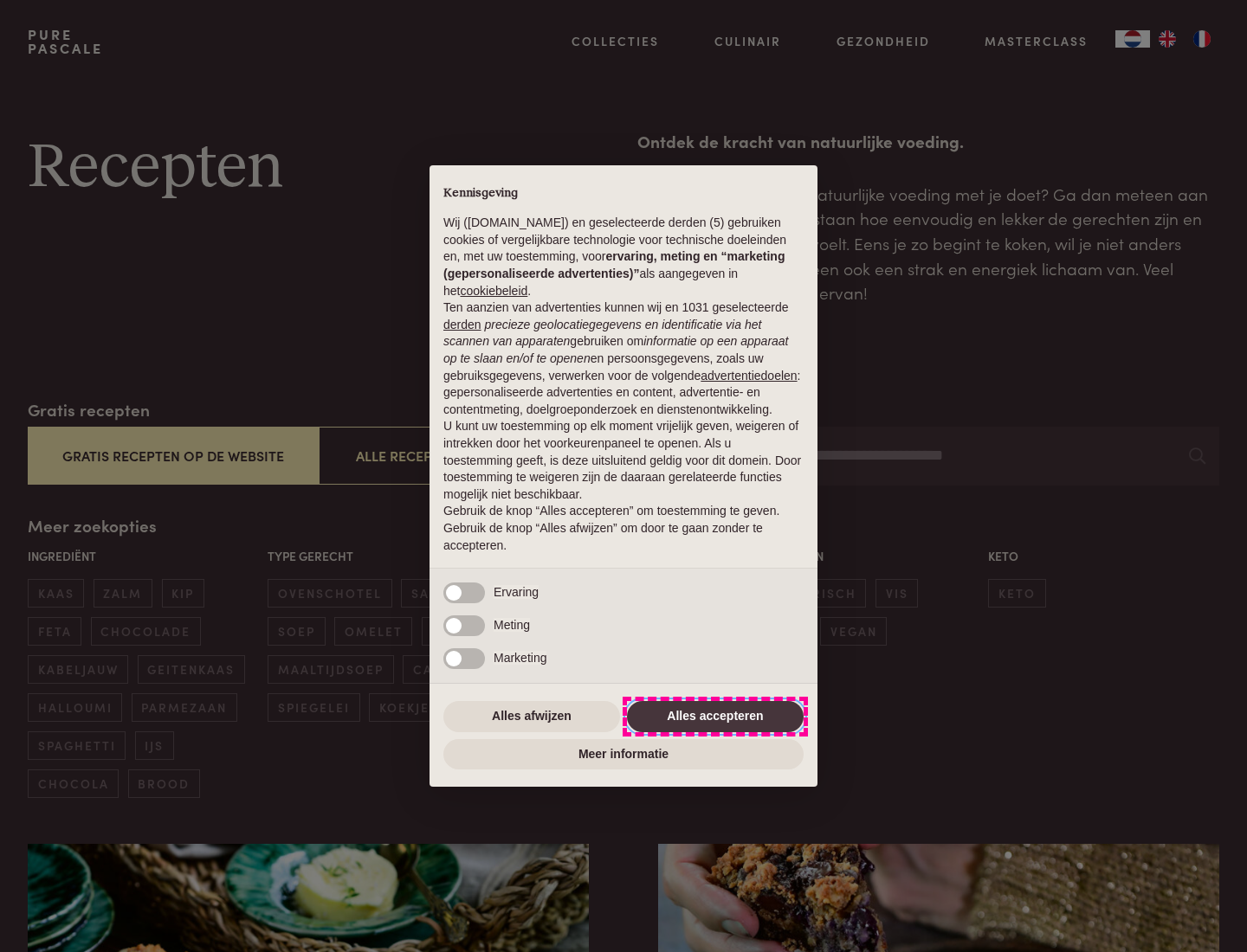
click at [715, 716] on button "Alles accepteren" at bounding box center [715, 717] width 177 height 31
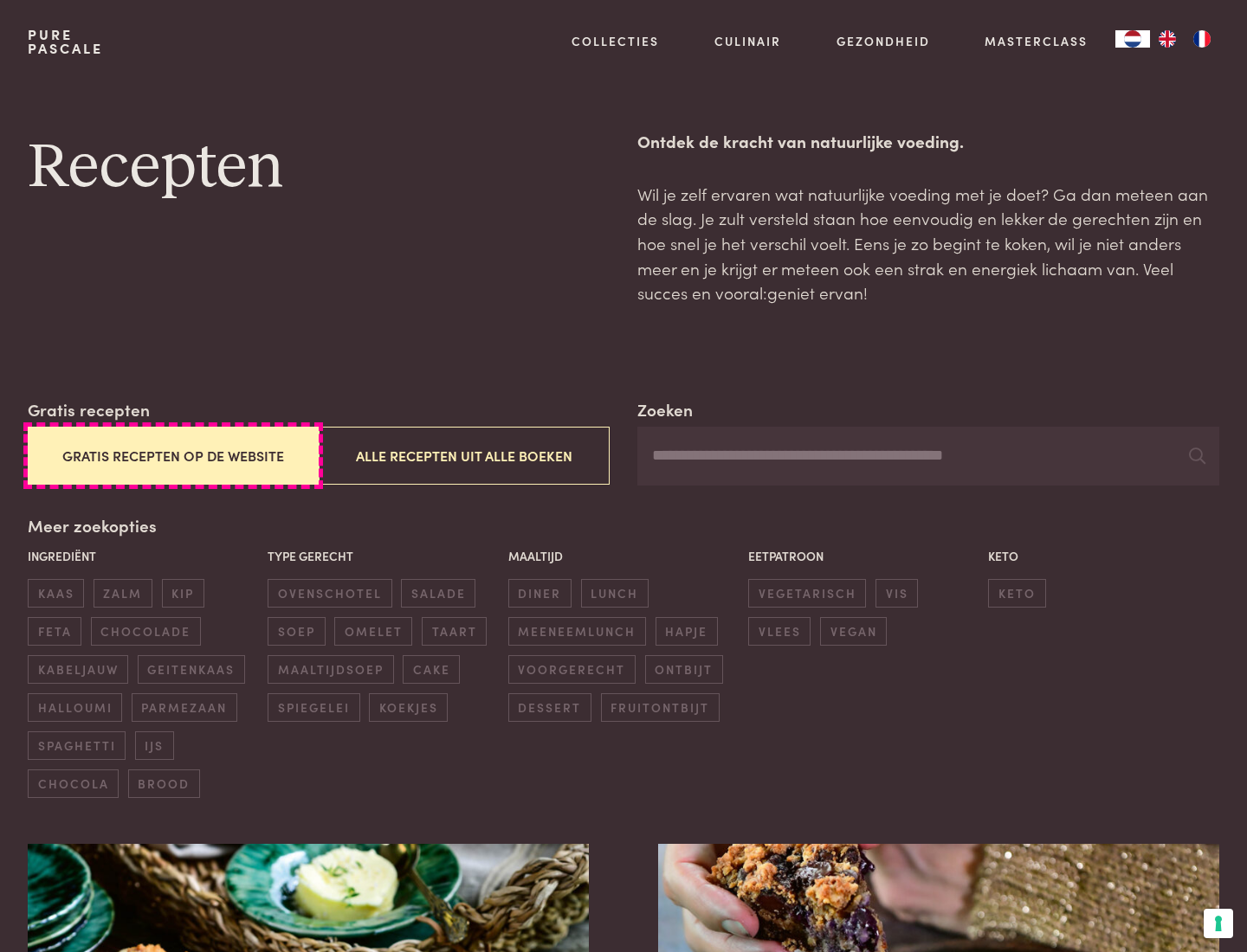
click at [172, 455] on button "Gratis recepten op de website" at bounding box center [173, 455] width 291 height 58
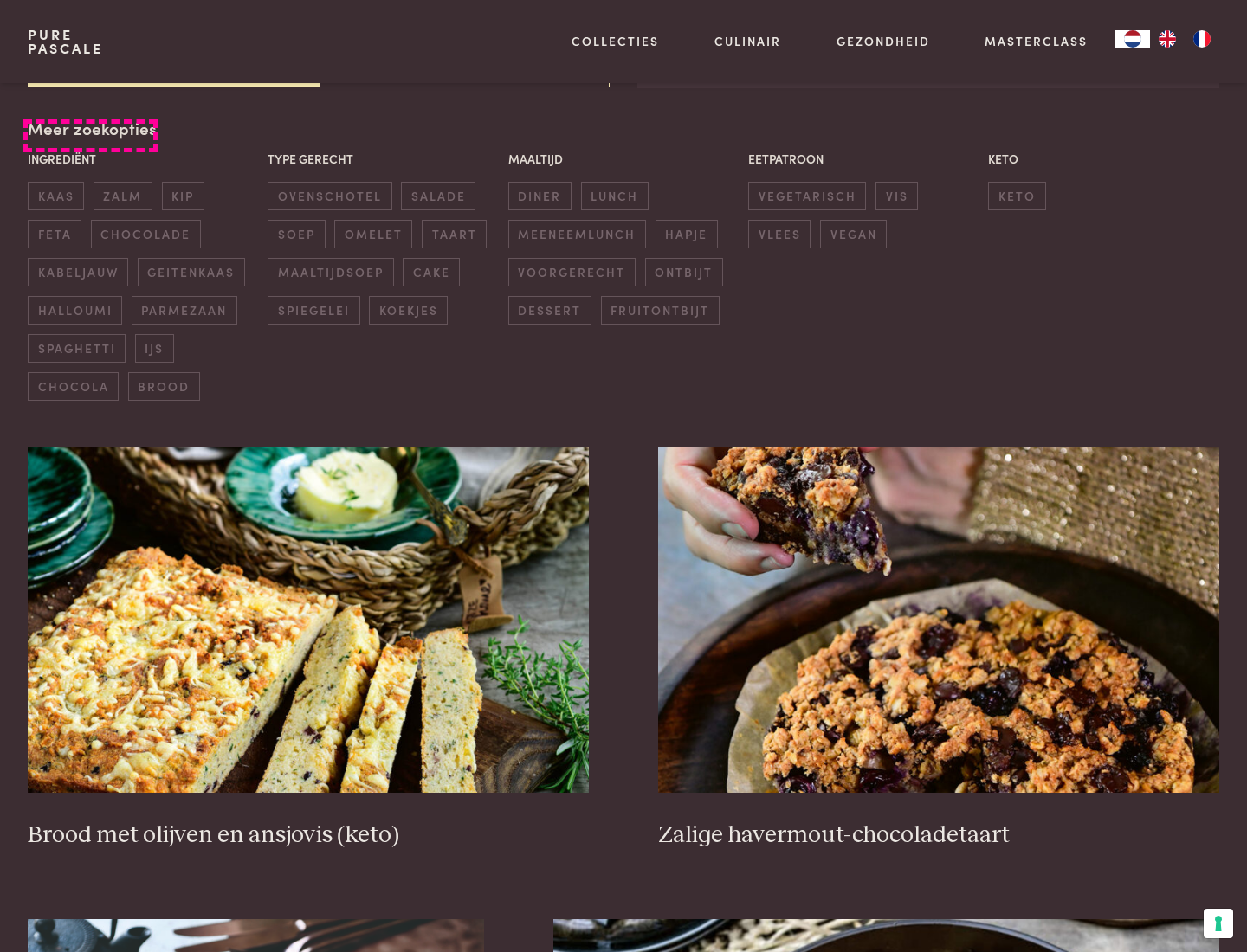
click at [90, 128] on div "Meer zoekopties Ingrediënt kaas zalm kip feta chocolade kabeljauw geitenkaas ha…" at bounding box center [623, 259] width 1191 height 285
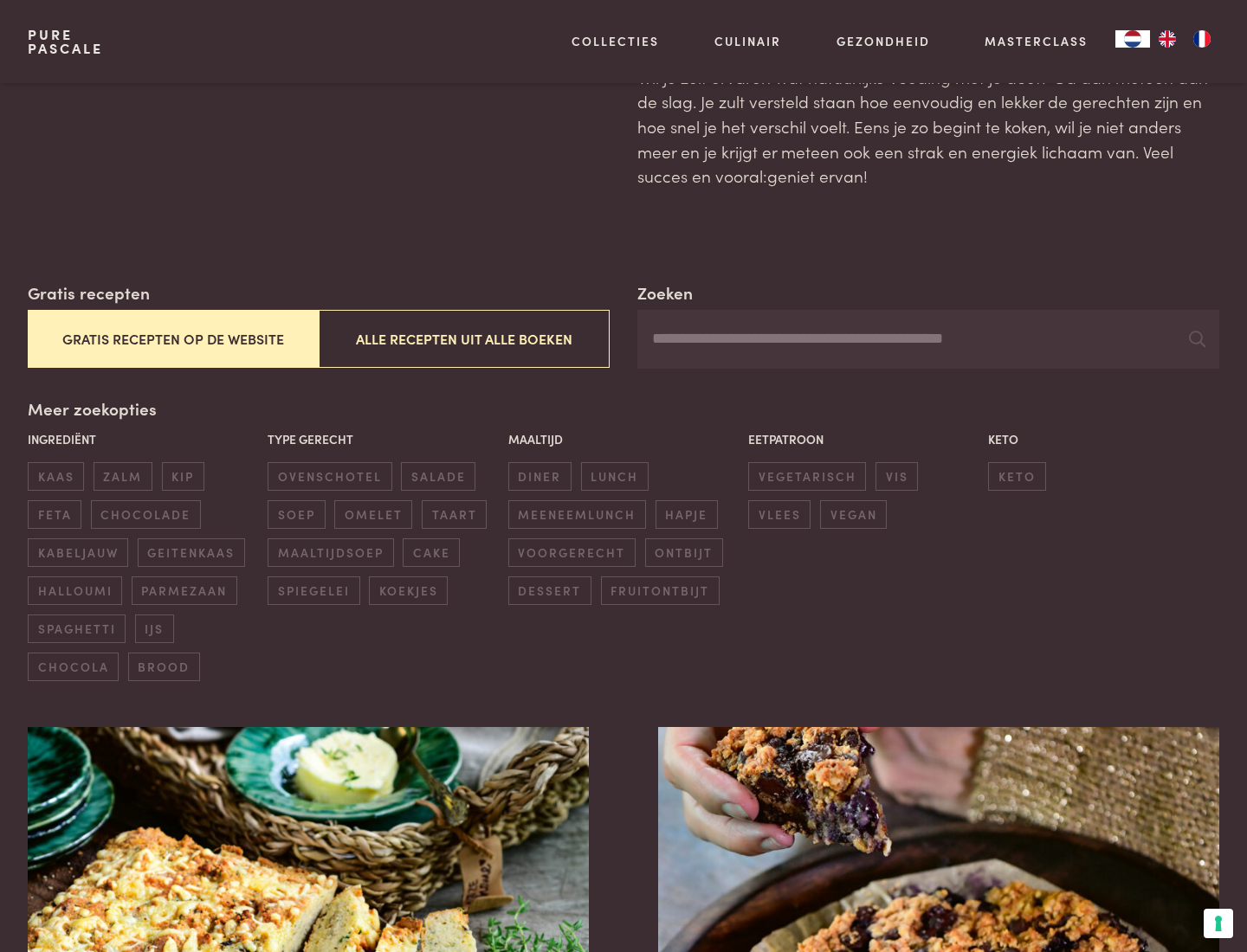
click at [122, 476] on span "zalm" at bounding box center [123, 477] width 59 height 28
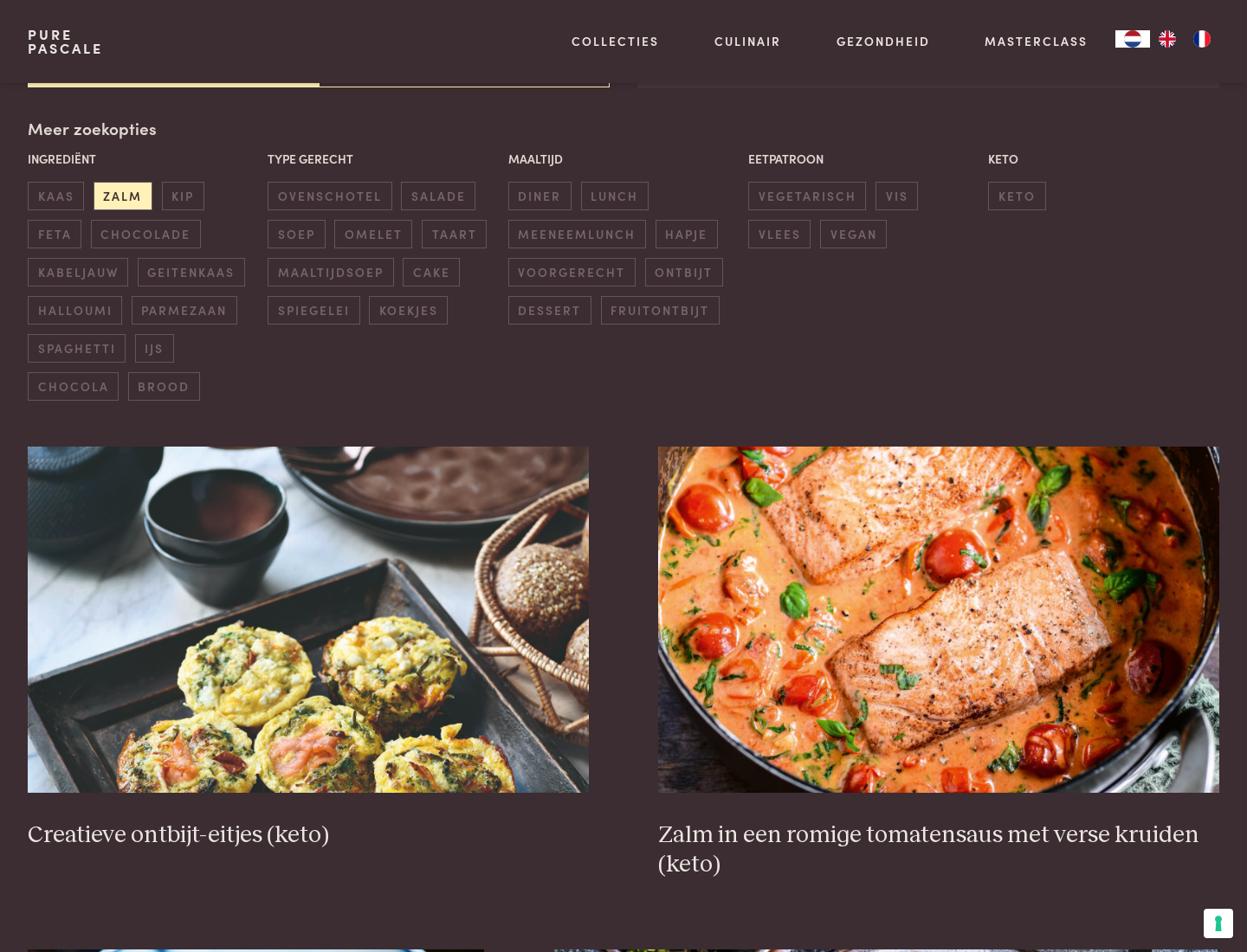
click at [614, 196] on span "lunch" at bounding box center [615, 196] width 68 height 28
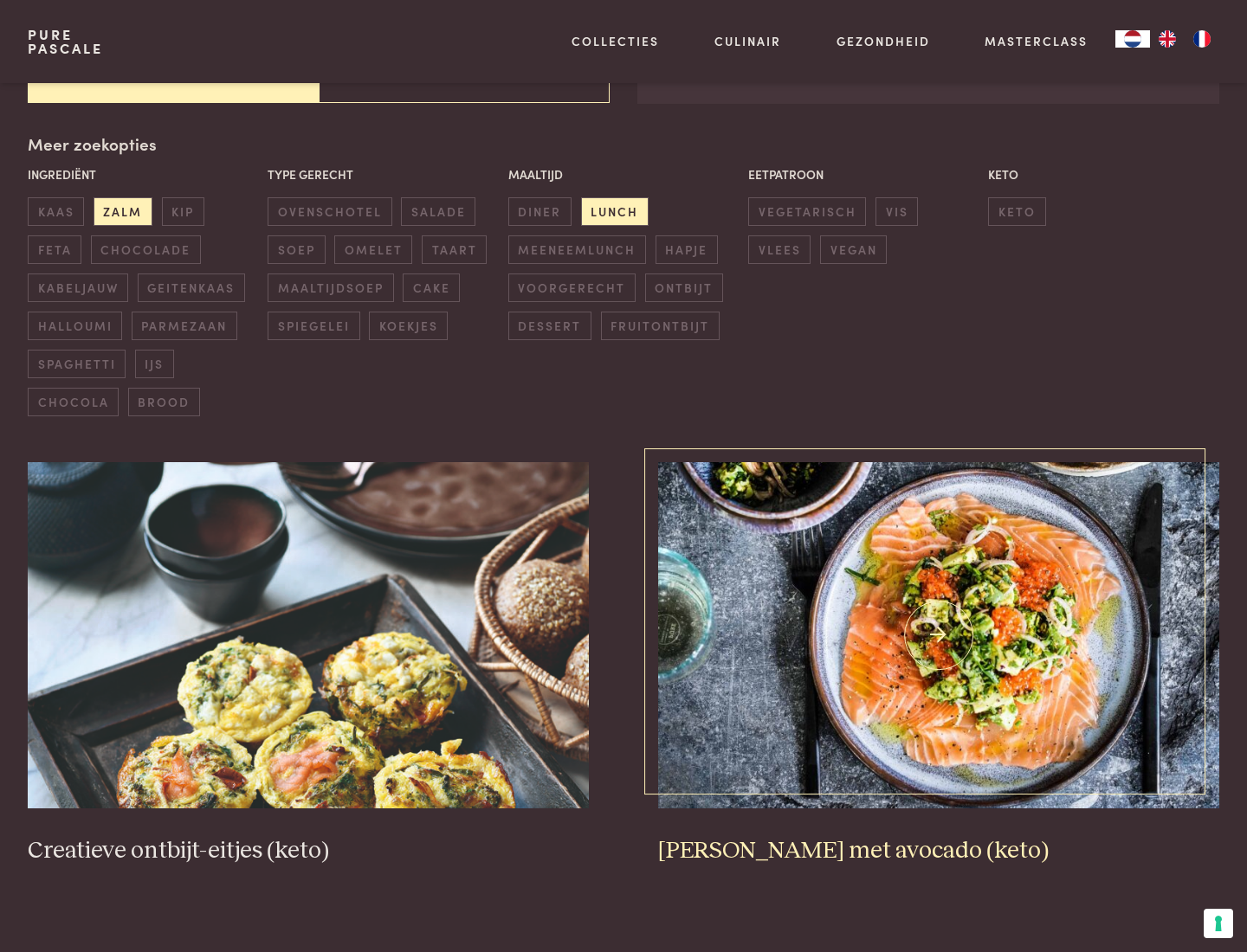
click at [938, 637] on img at bounding box center [939, 636] width 561 height 347
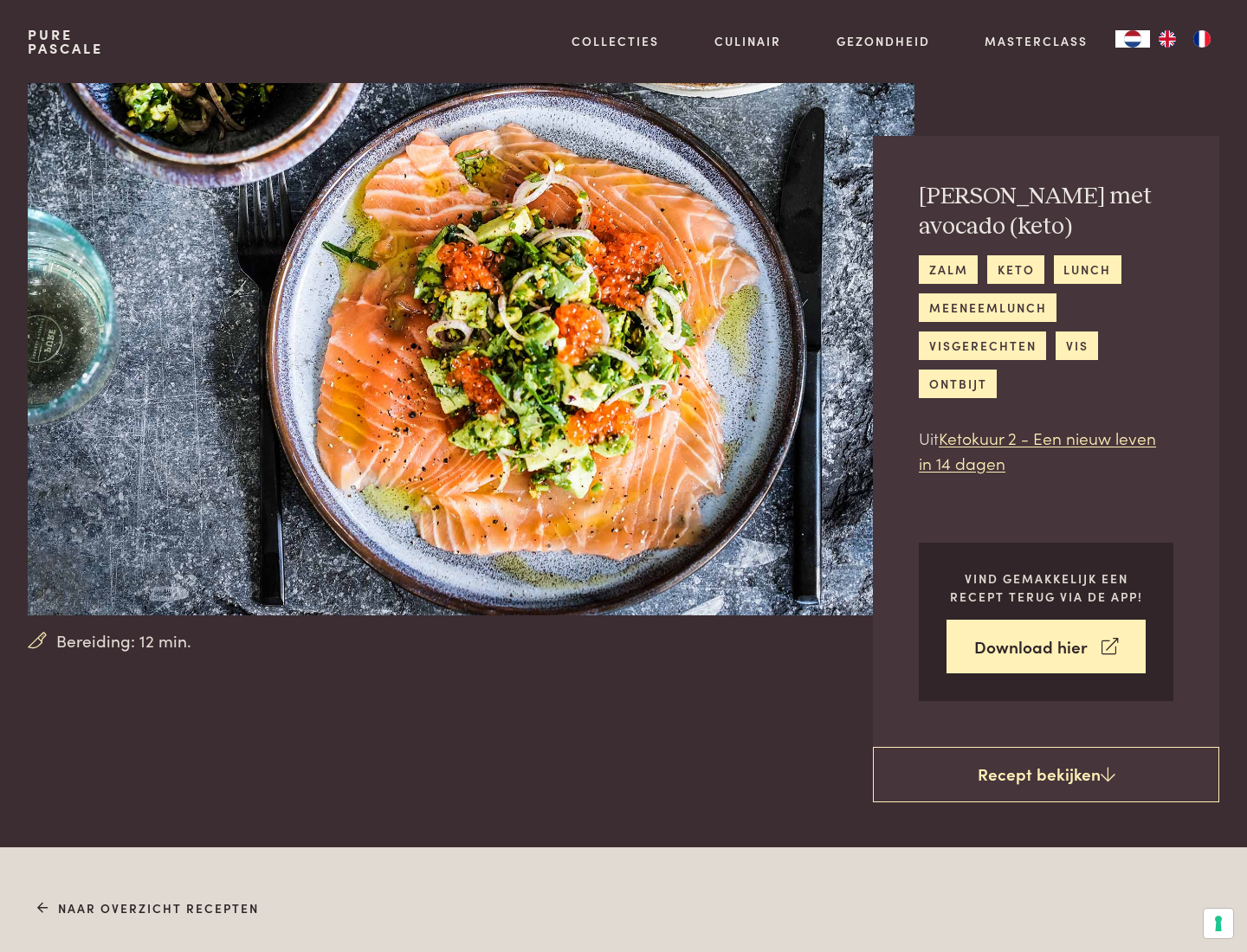
scroll to position [993, 0]
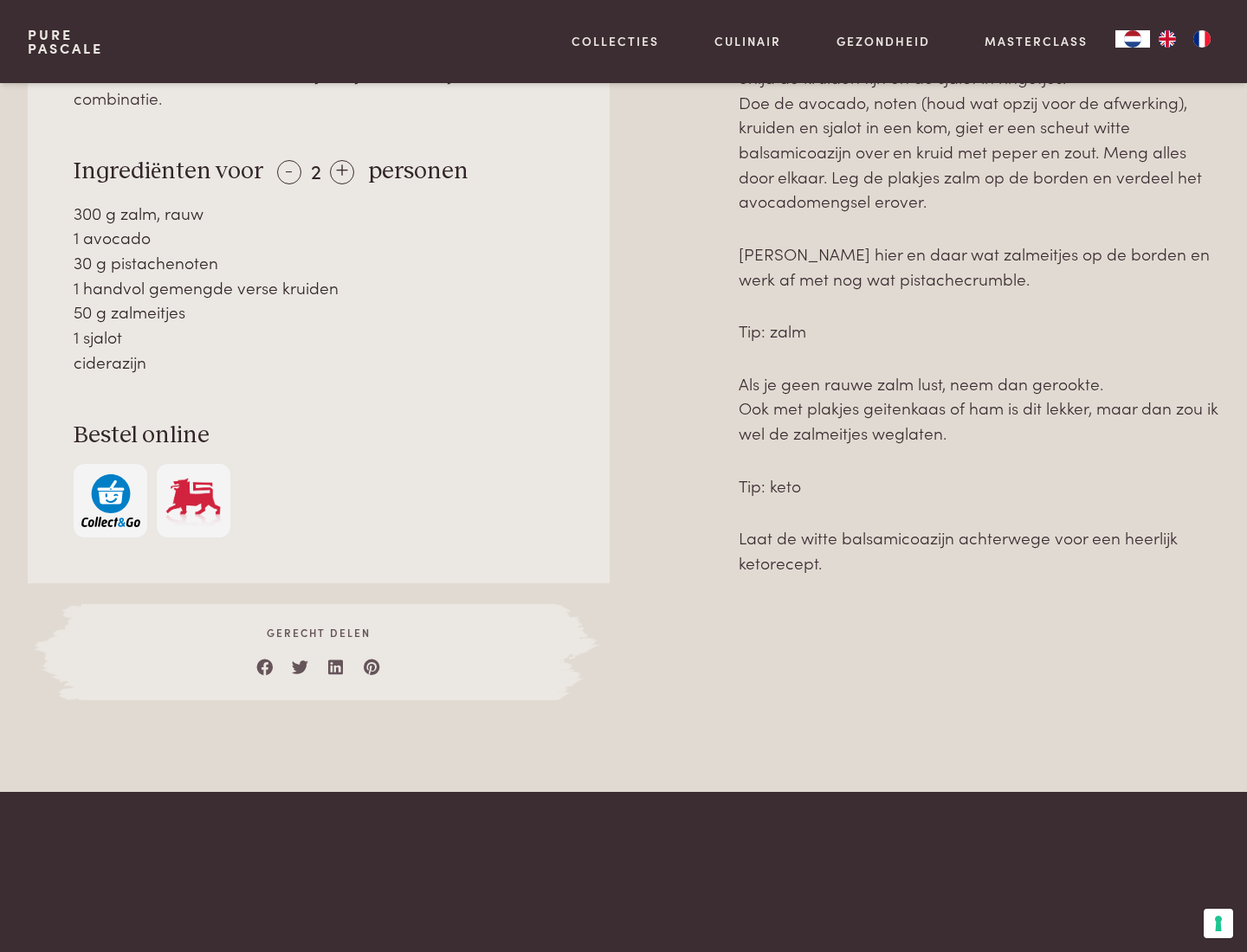
click at [110, 475] on img "button" at bounding box center [111, 501] width 59 height 53
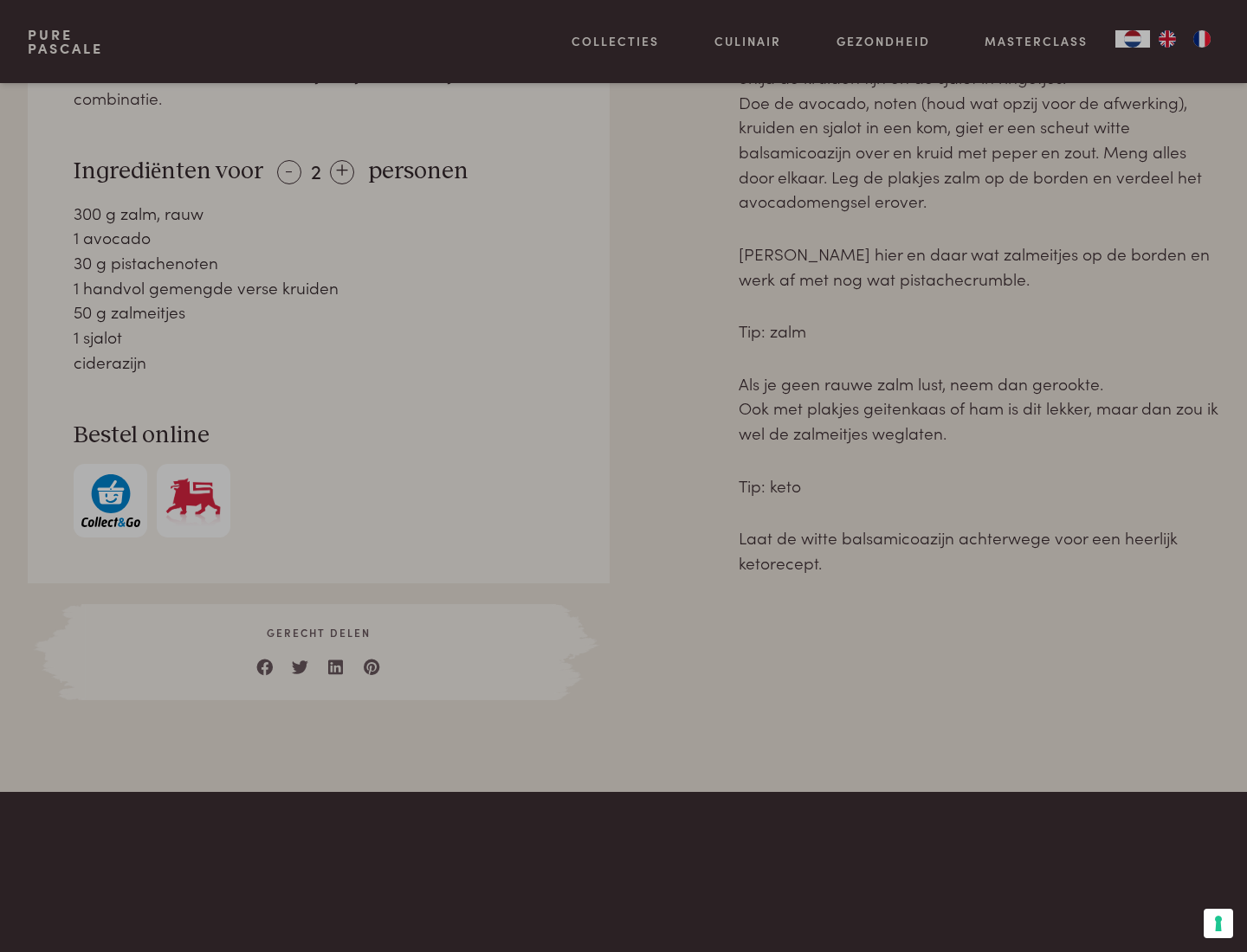
scroll to position [704, 0]
